Goal: Information Seeking & Learning: Check status

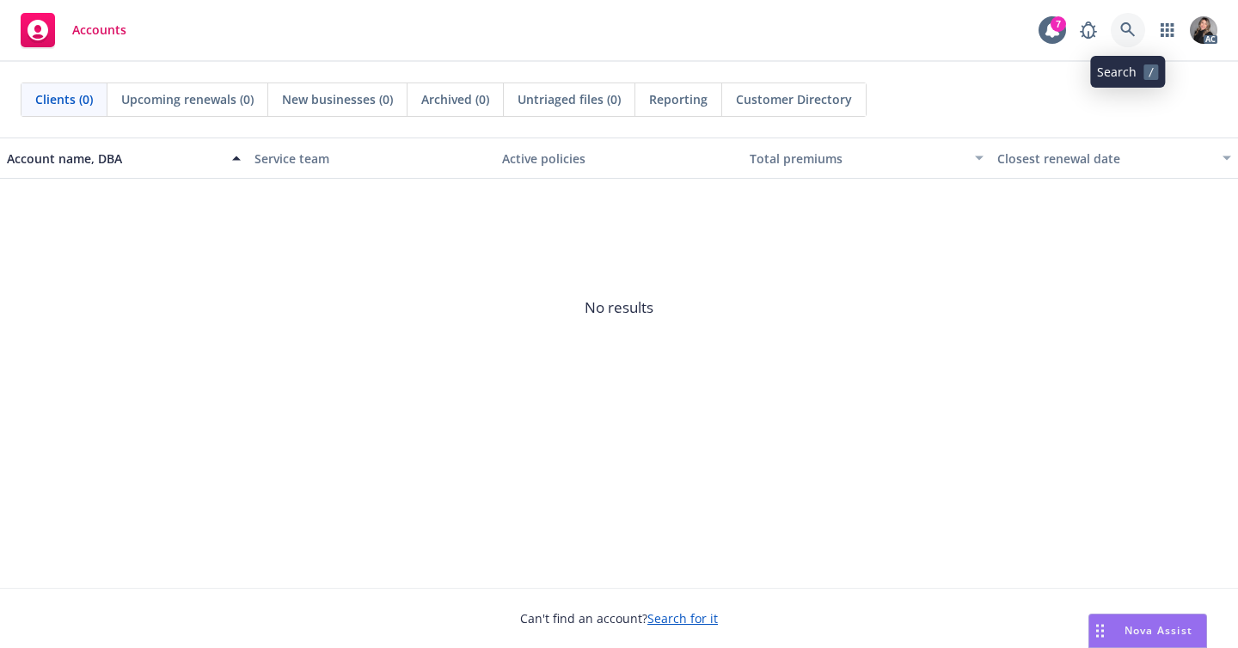
click at [1130, 31] on icon at bounding box center [1127, 29] width 15 height 15
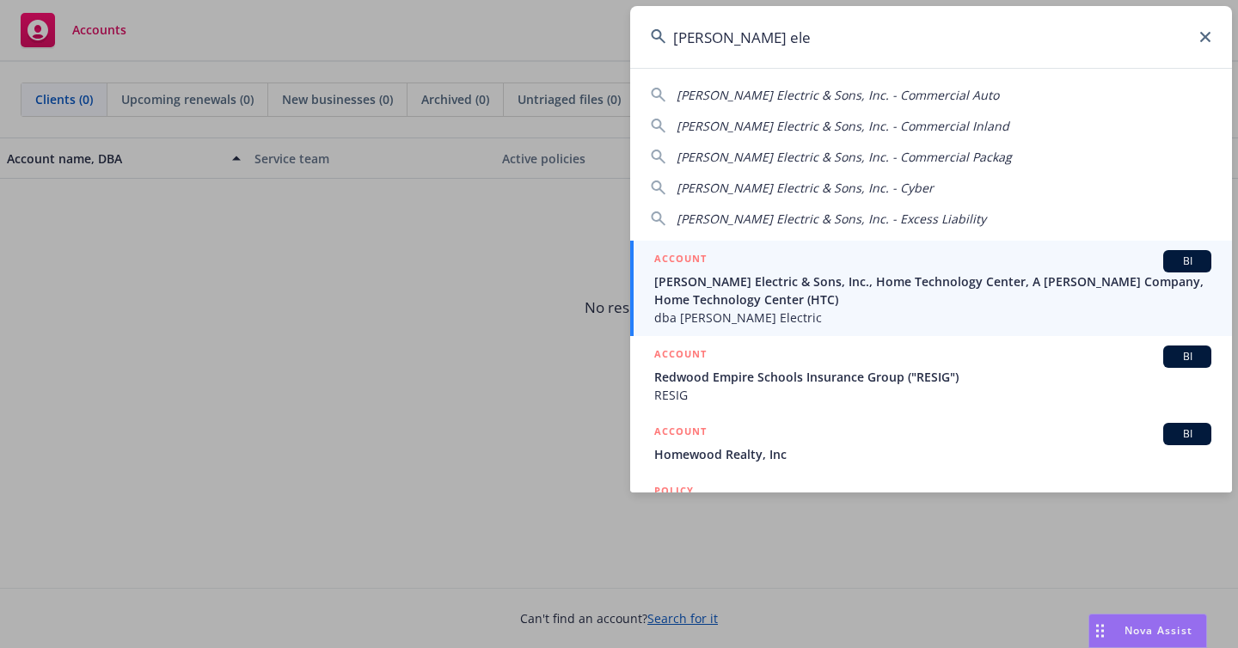
type input "[PERSON_NAME] ele"
click at [712, 286] on span "[PERSON_NAME] Electric & Sons, Inc., Home Technology Center, A [PERSON_NAME] Co…" at bounding box center [932, 291] width 557 height 36
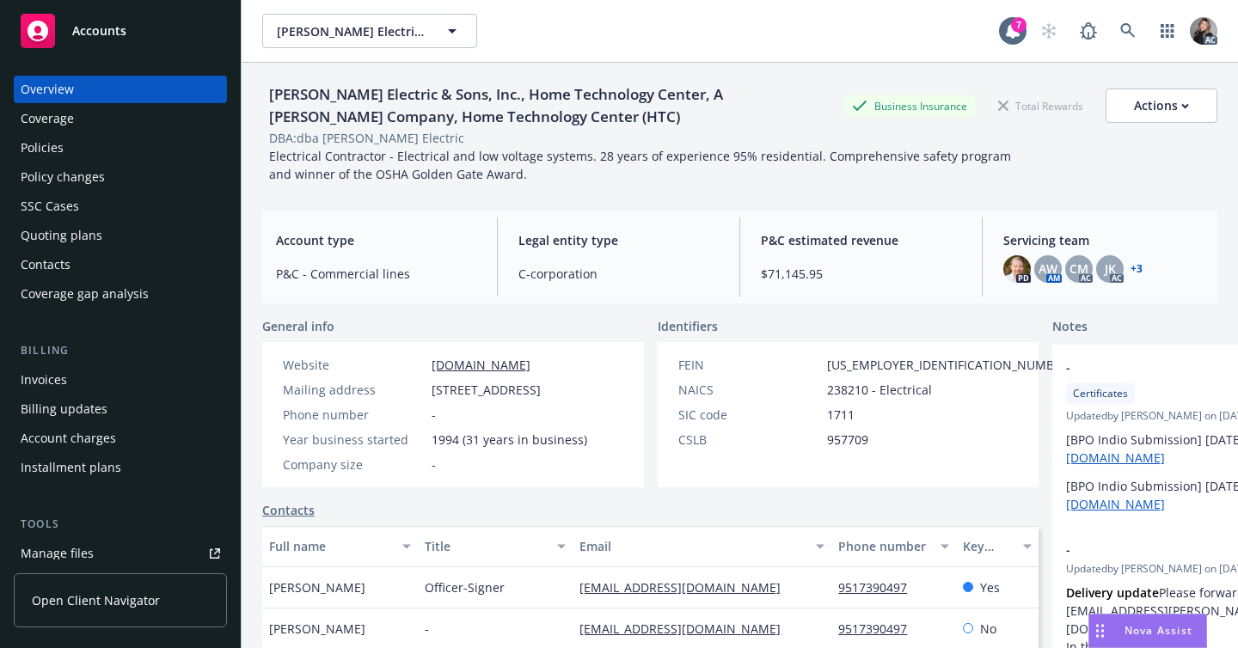
click at [75, 144] on div "Policies" at bounding box center [120, 148] width 199 height 28
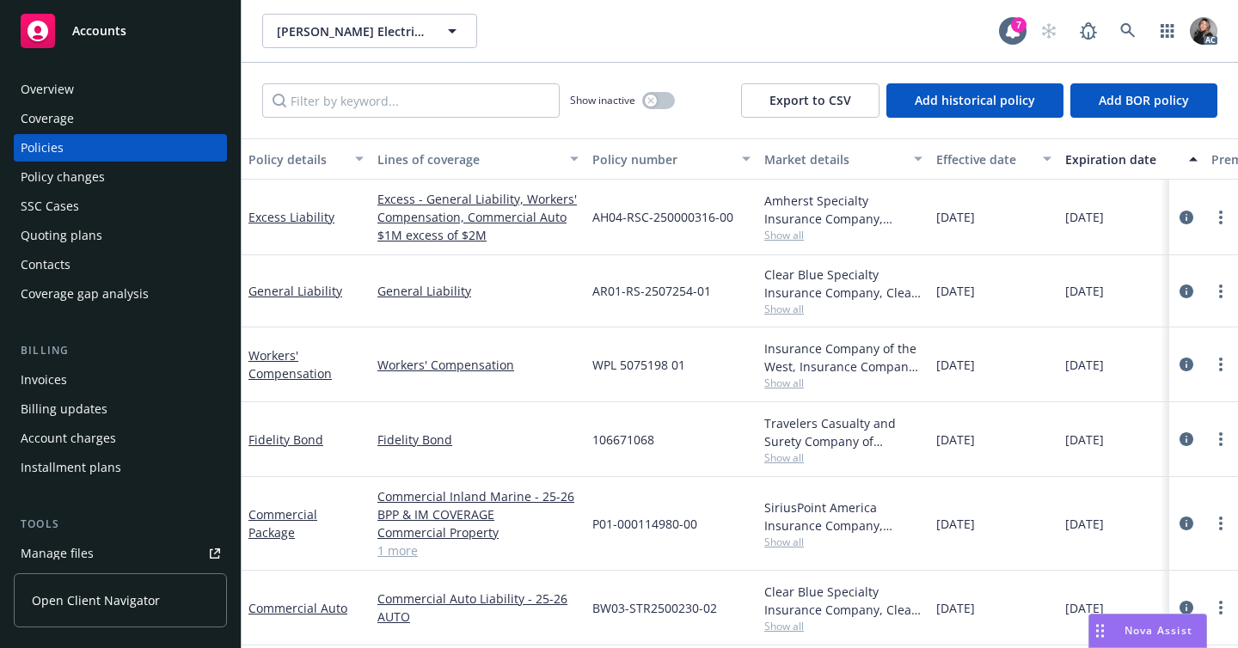
click at [657, 113] on div "Show inactive" at bounding box center [622, 100] width 105 height 34
click at [655, 107] on button "button" at bounding box center [658, 100] width 33 height 17
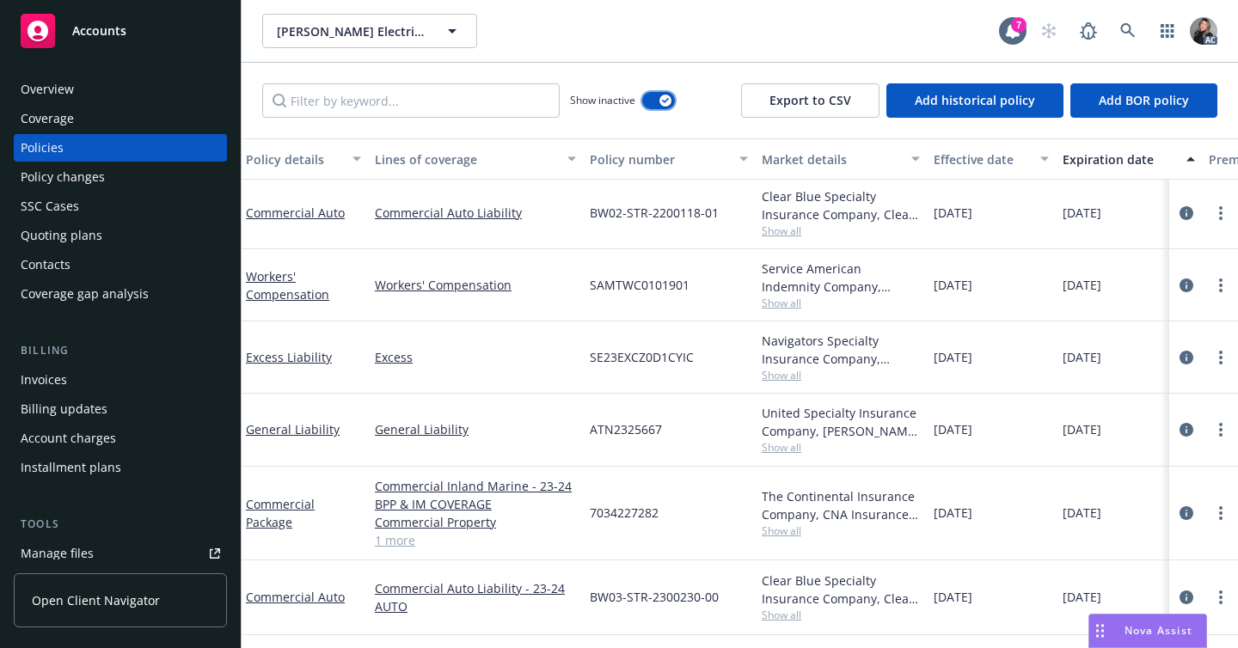
scroll to position [2621, 3]
